Goal: Check status: Check status

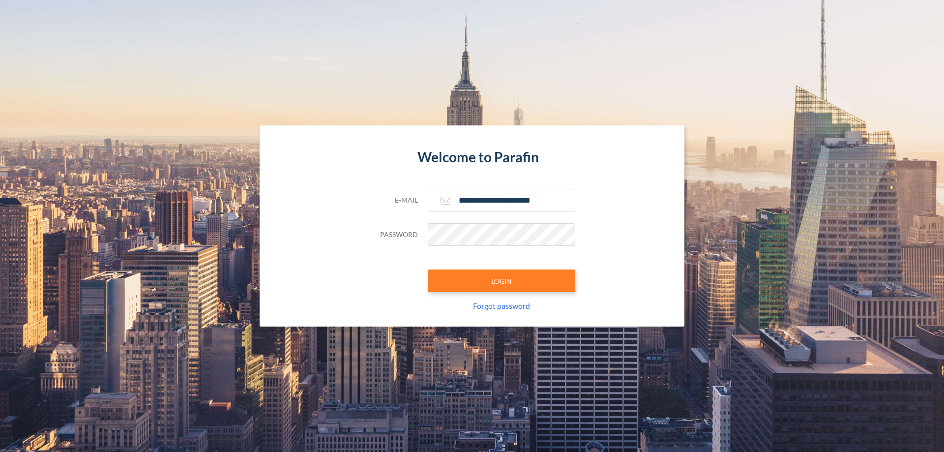
type input "**********"
click at [501, 281] on button "LOGIN" at bounding box center [501, 280] width 147 height 23
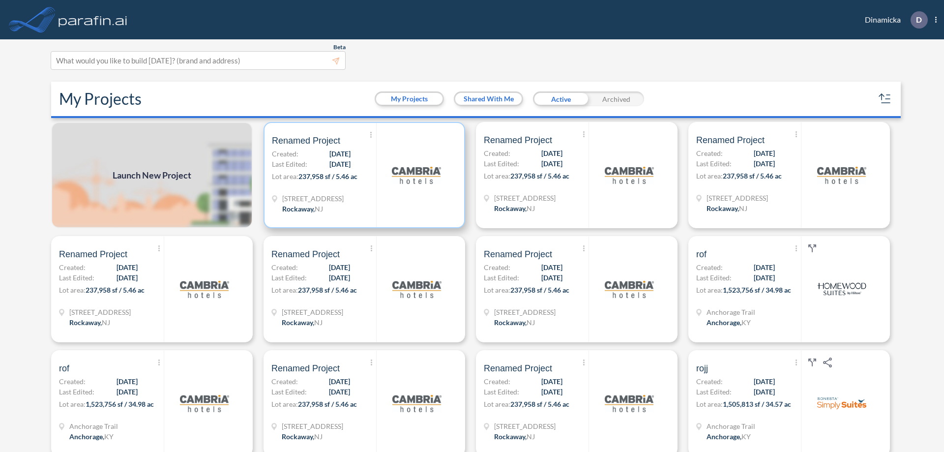
scroll to position [2, 0]
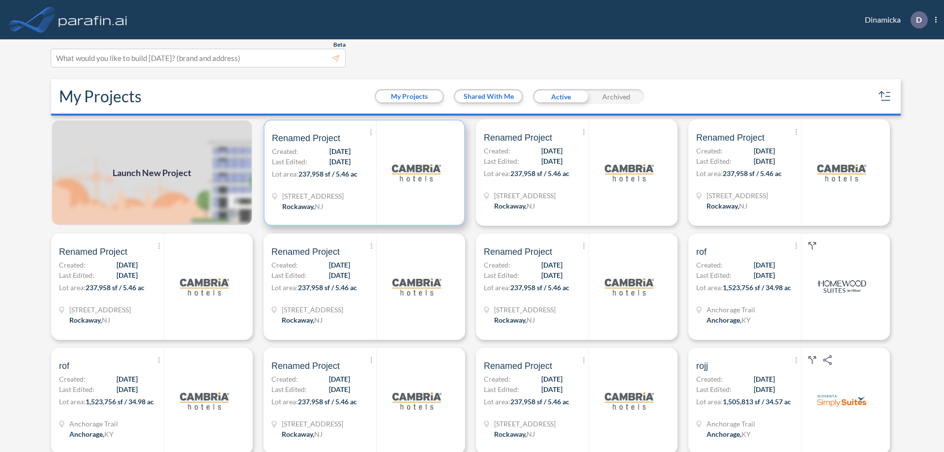
click at [362, 173] on p "Lot area: 237,958 sf / 5.46 ac" at bounding box center [324, 176] width 104 height 14
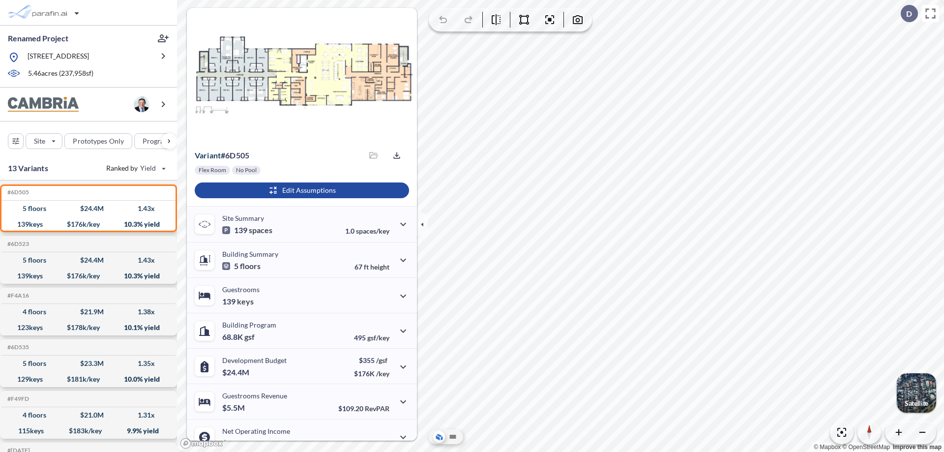
scroll to position [50, 0]
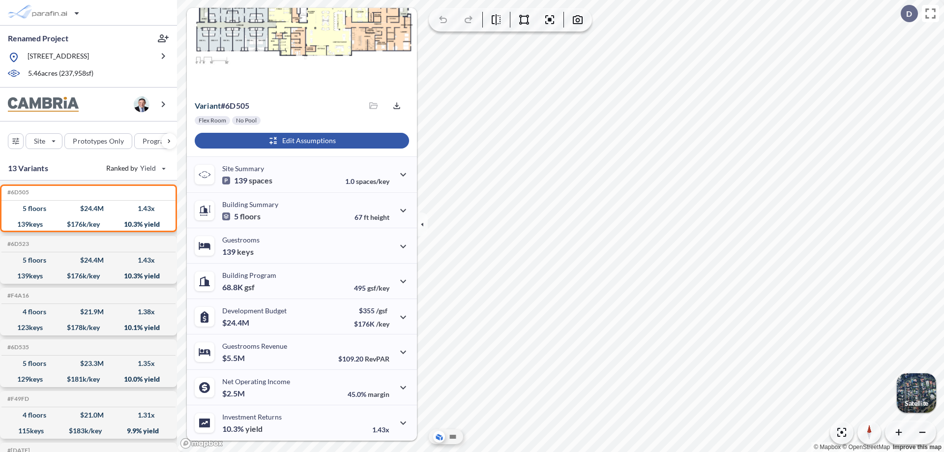
click at [300, 141] on div "button" at bounding box center [302, 141] width 214 height 16
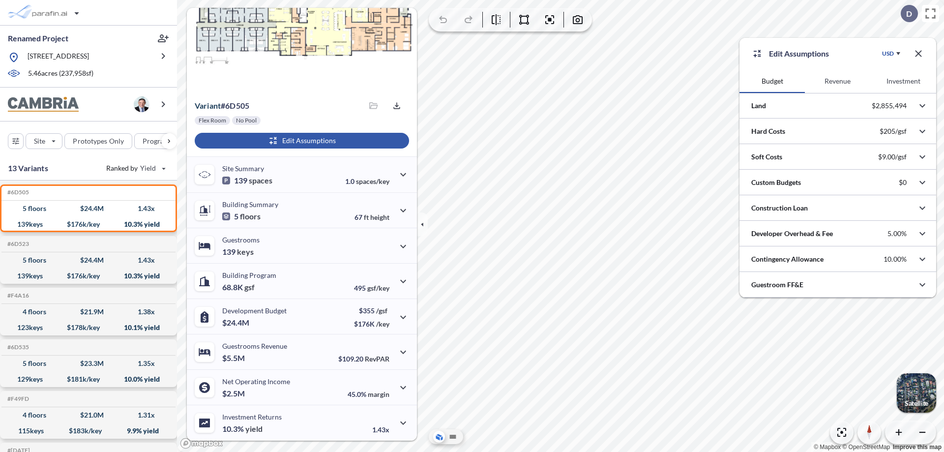
click at [837, 81] on button "Revenue" at bounding box center [837, 81] width 65 height 24
